Goal: Check status

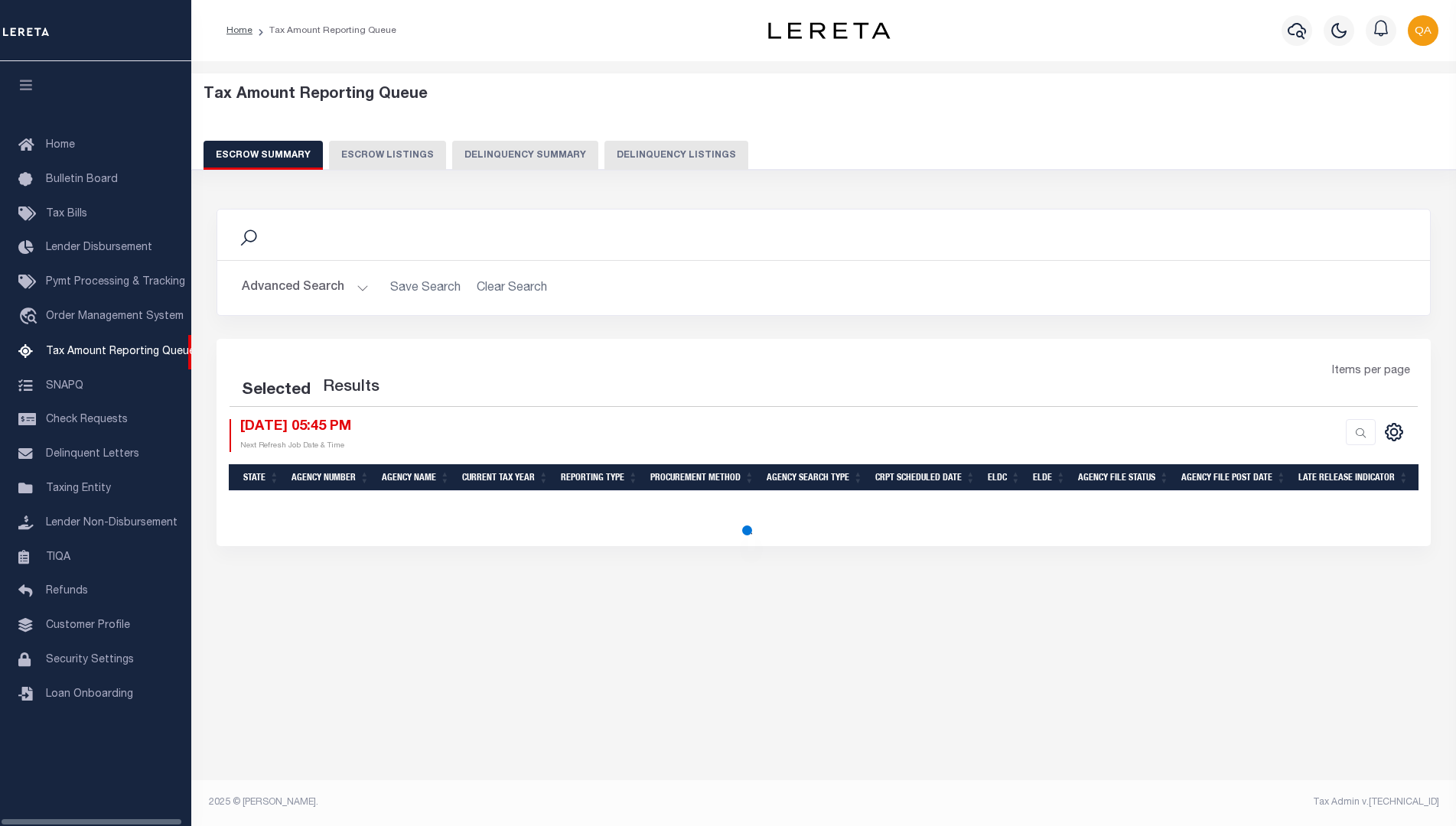
select select "100"
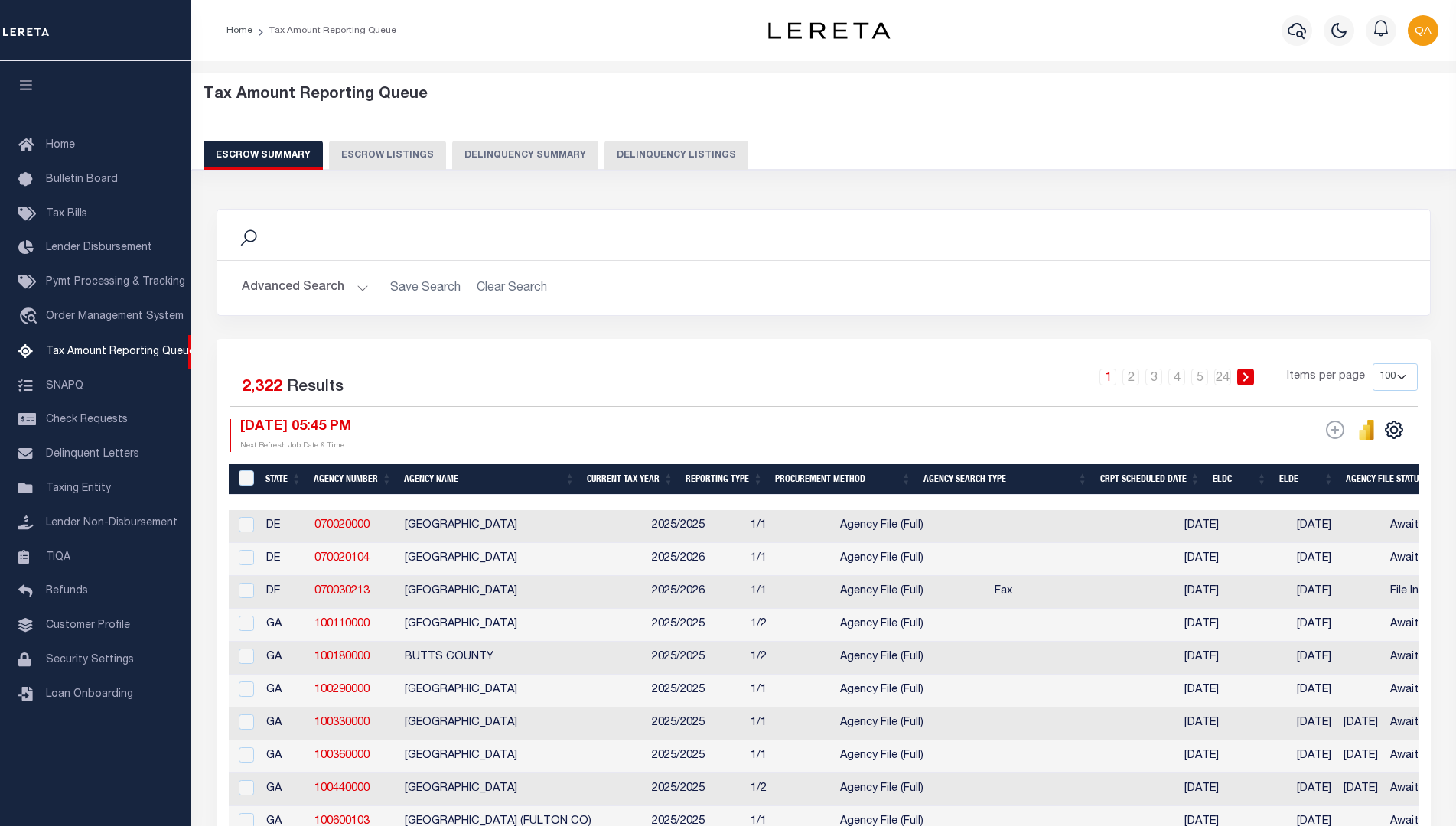
click at [514, 155] on button "Delinquency Summary" at bounding box center [525, 155] width 146 height 29
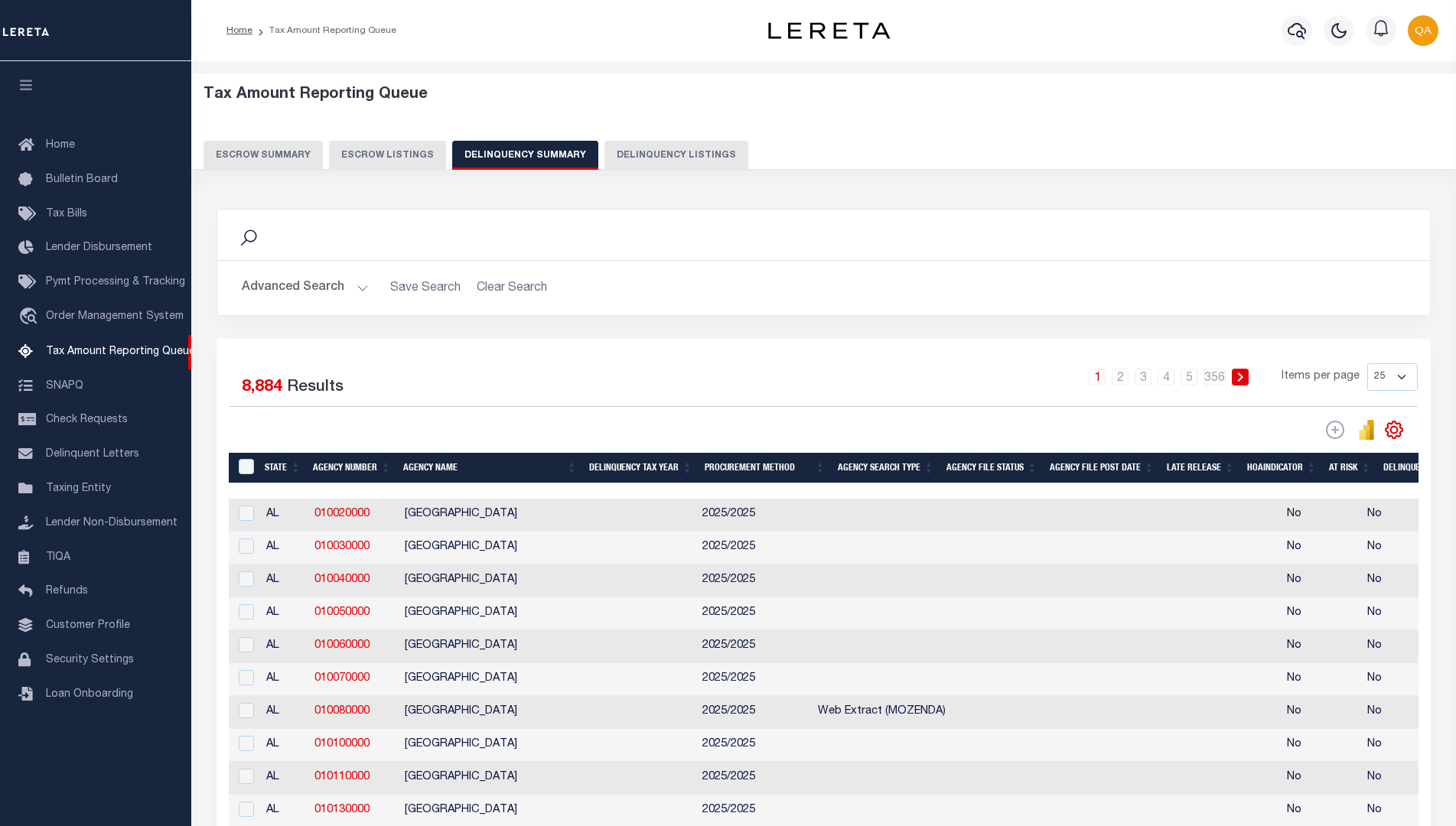
click at [303, 287] on button "Advanced Search" at bounding box center [305, 287] width 127 height 30
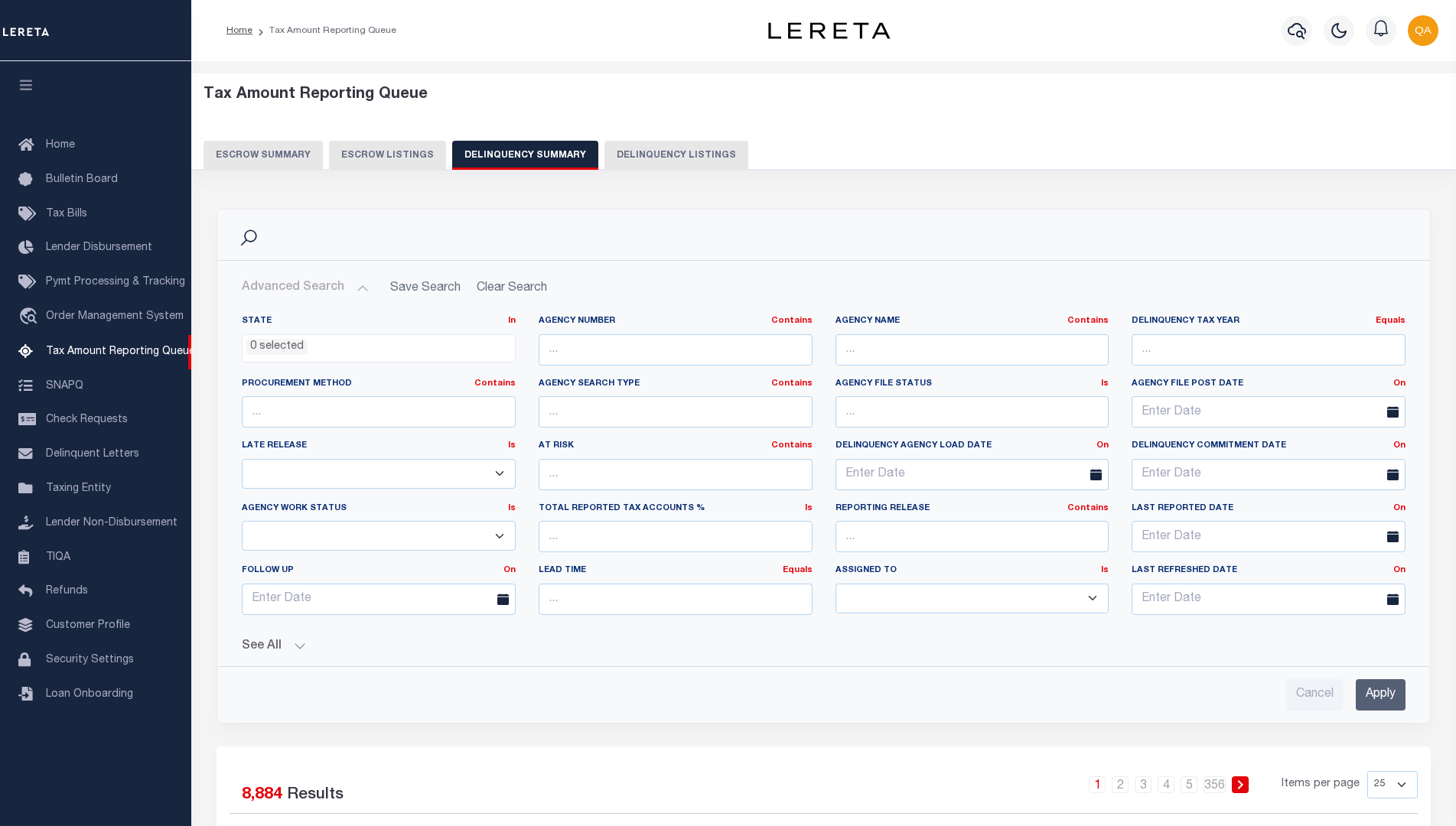
click at [823, 646] on button "See All" at bounding box center [823, 646] width 1164 height 14
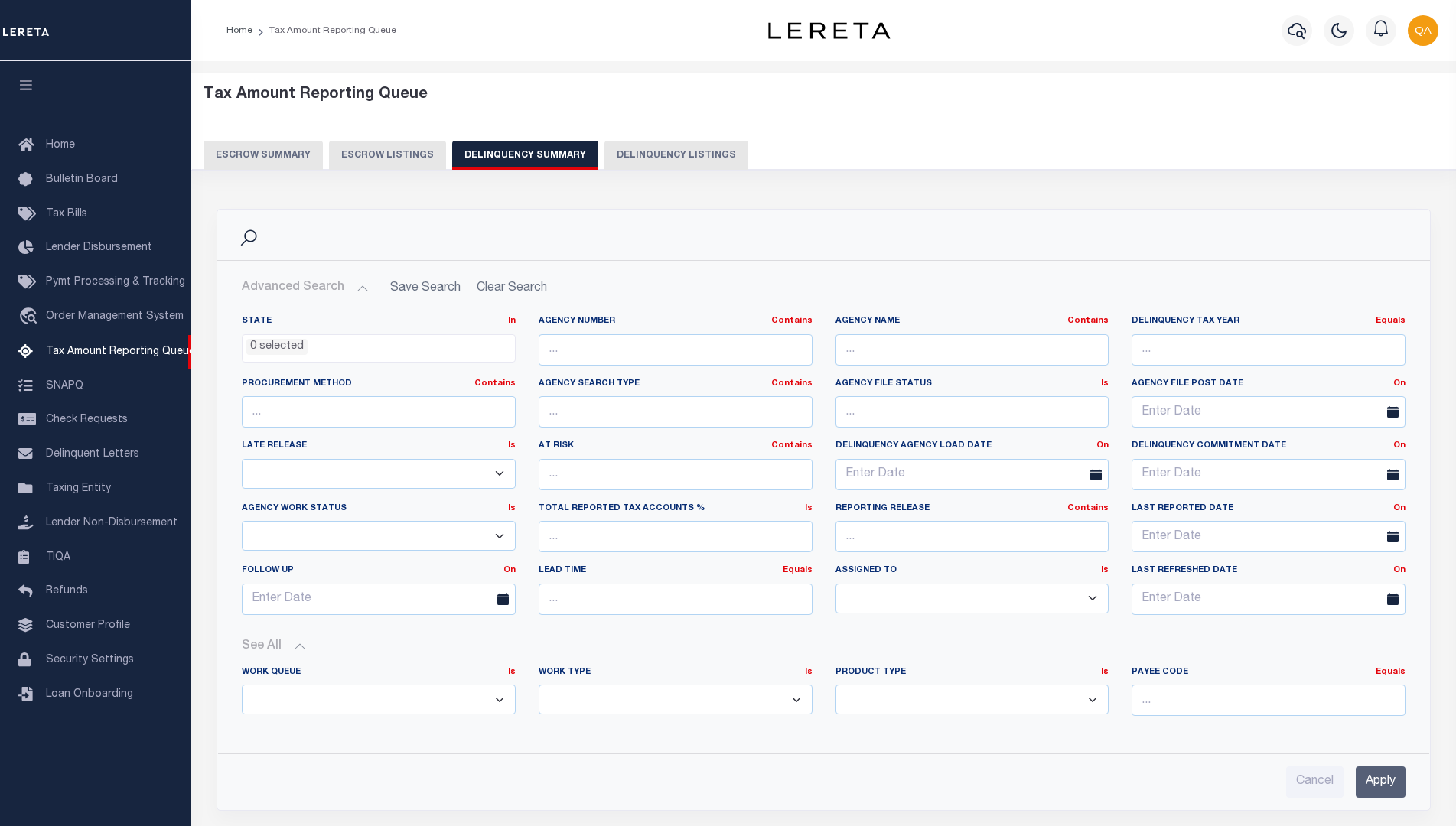
select select "AnnualDelinquency"
click at [1380, 780] on input "Apply" at bounding box center [1380, 781] width 50 height 31
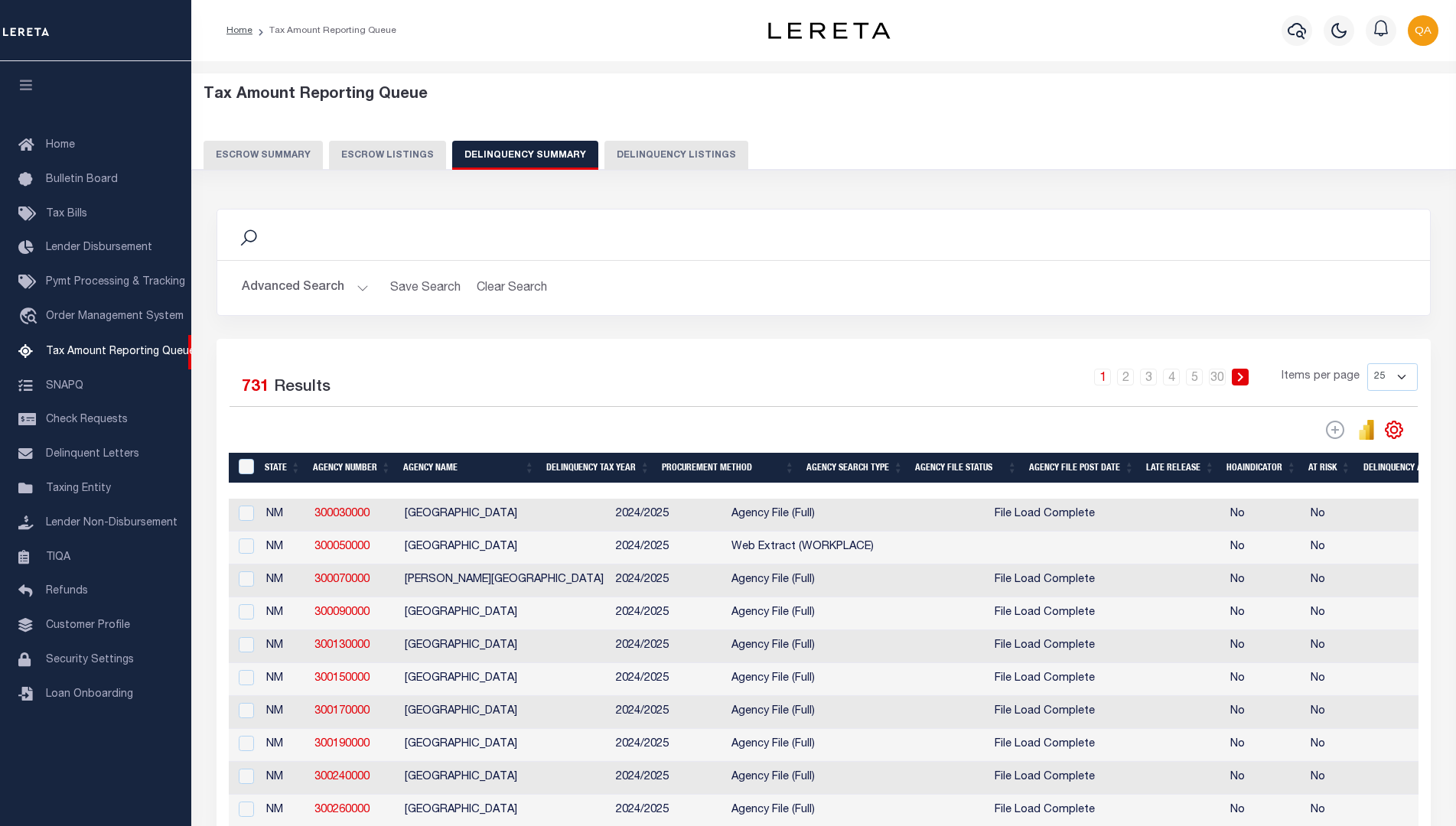
select select "100"
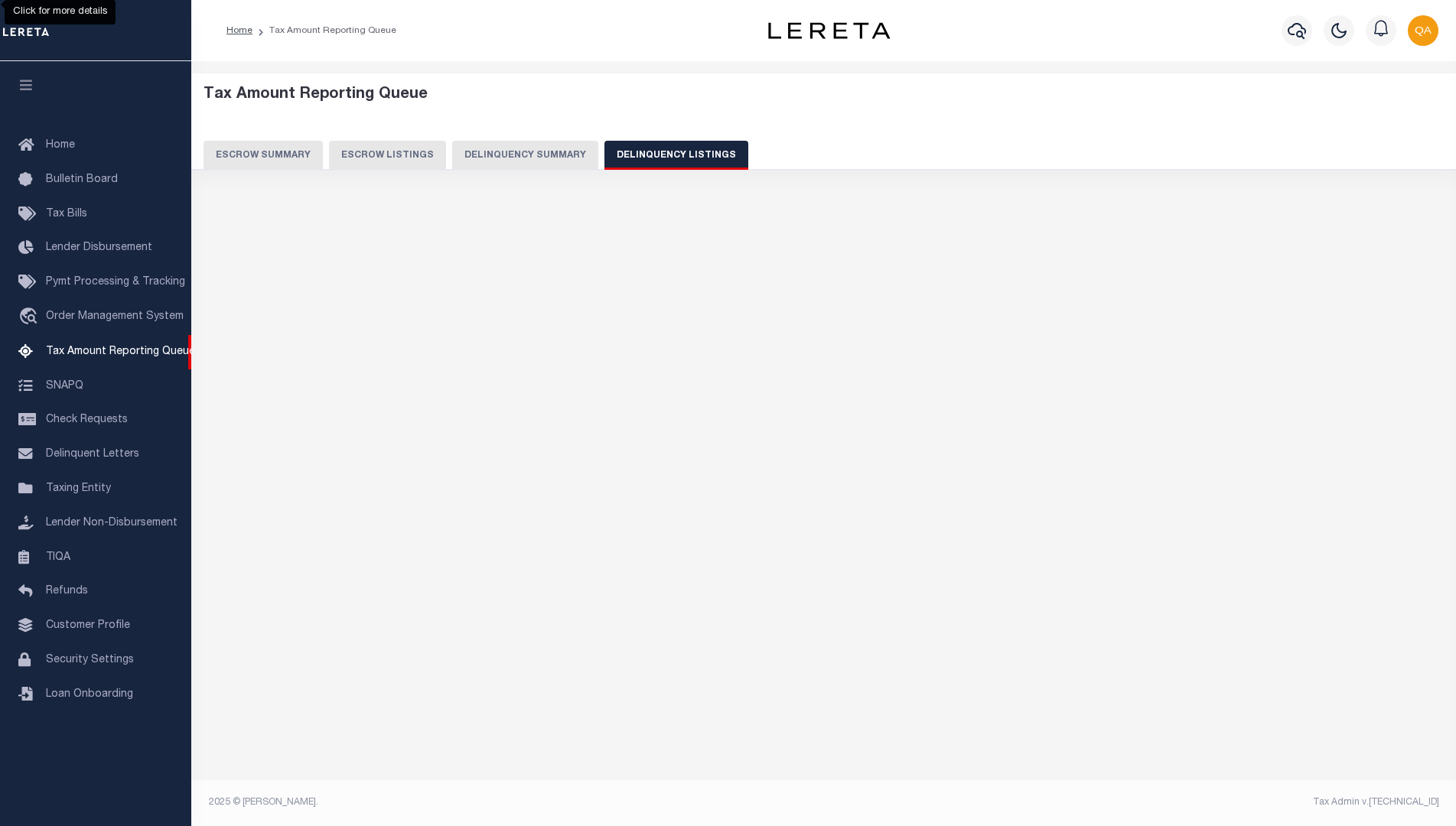
select select "100"
